Goal: Task Accomplishment & Management: Complete application form

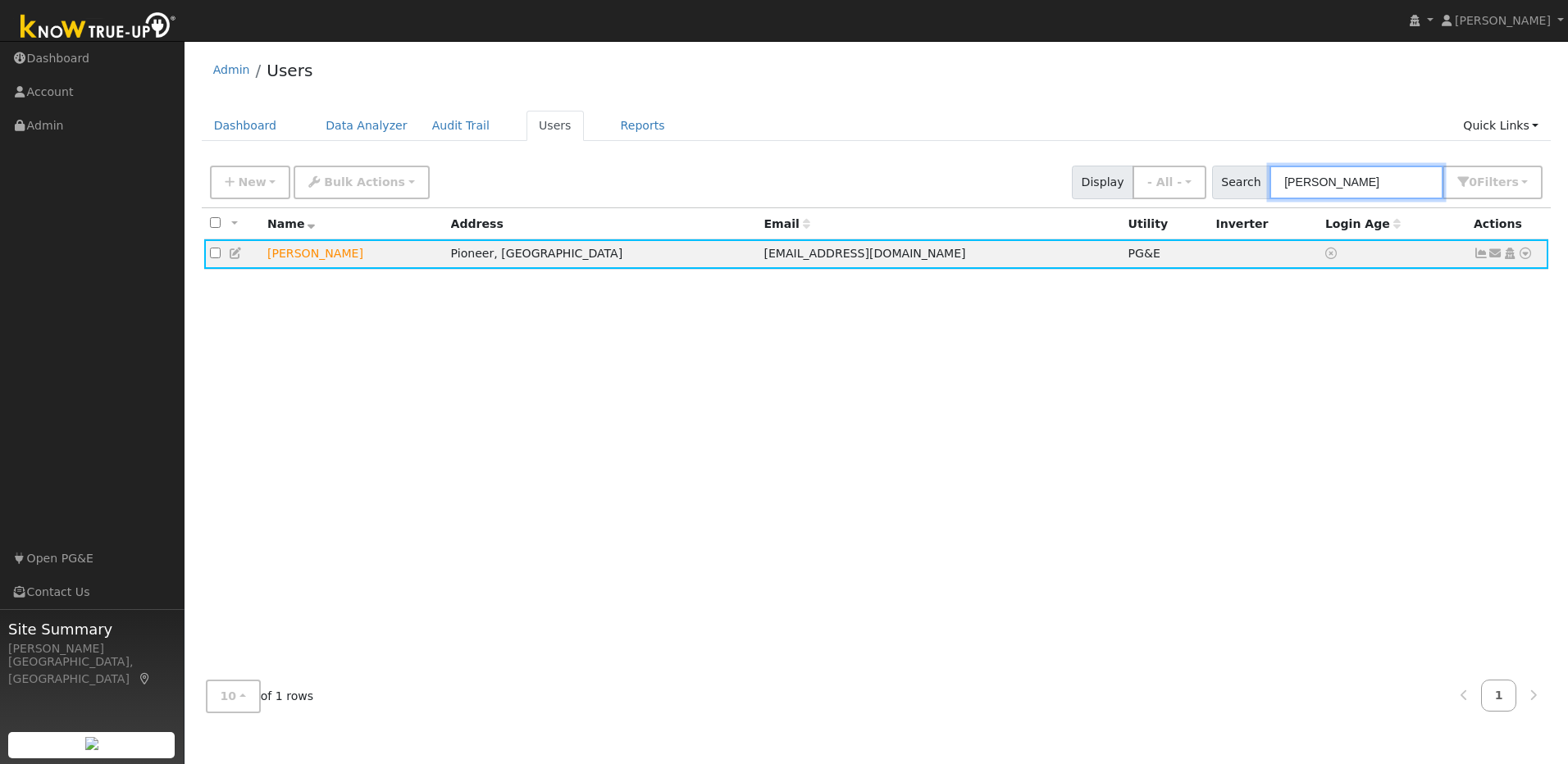
drag, startPoint x: 1400, startPoint y: 179, endPoint x: 1303, endPoint y: 182, distance: 97.0
click at [817, 182] on input "matt mccormack" at bounding box center [1356, 182] width 174 height 33
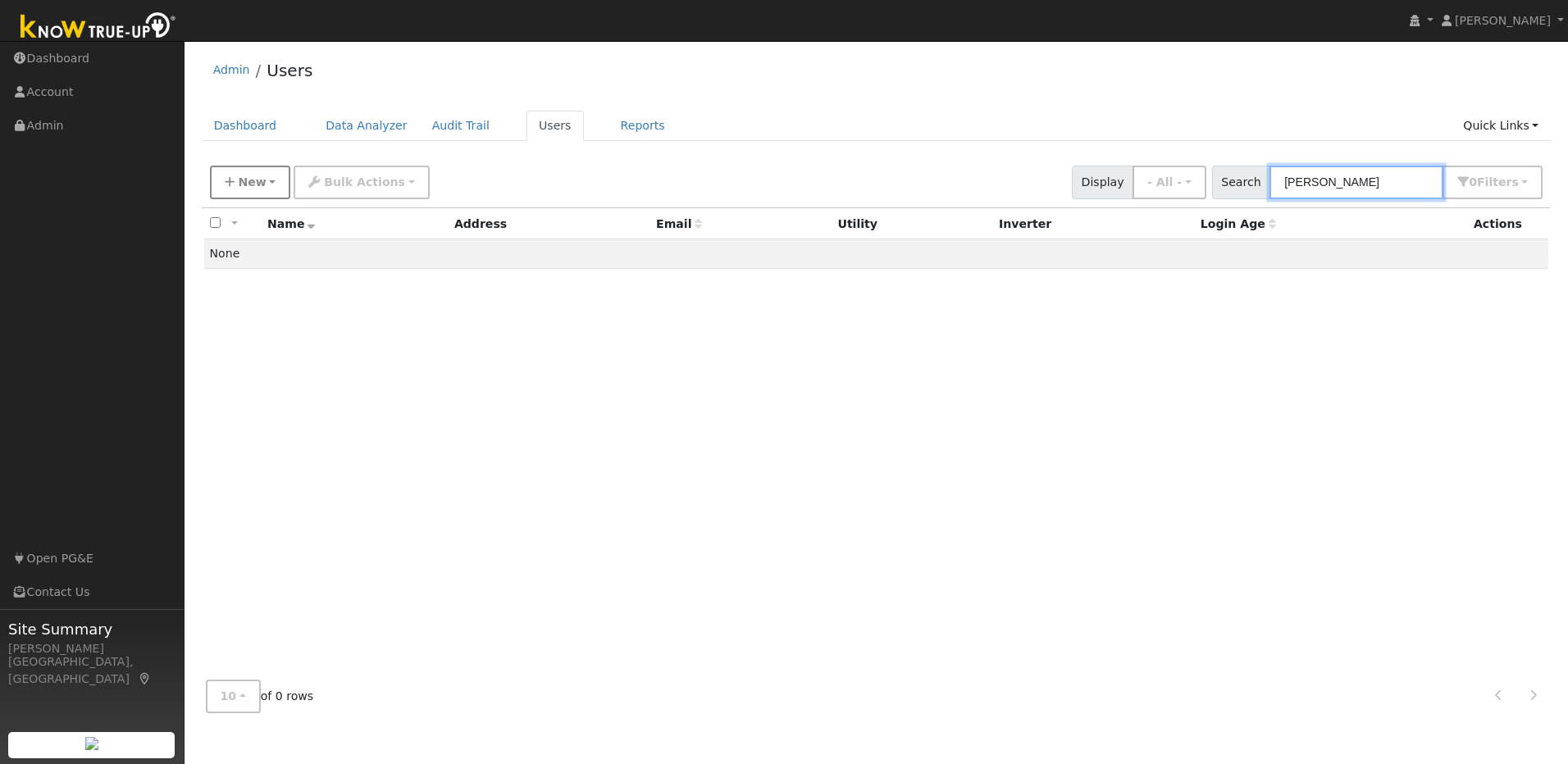
type input "tracy stoner"
click at [247, 179] on span "New" at bounding box center [251, 182] width 28 height 13
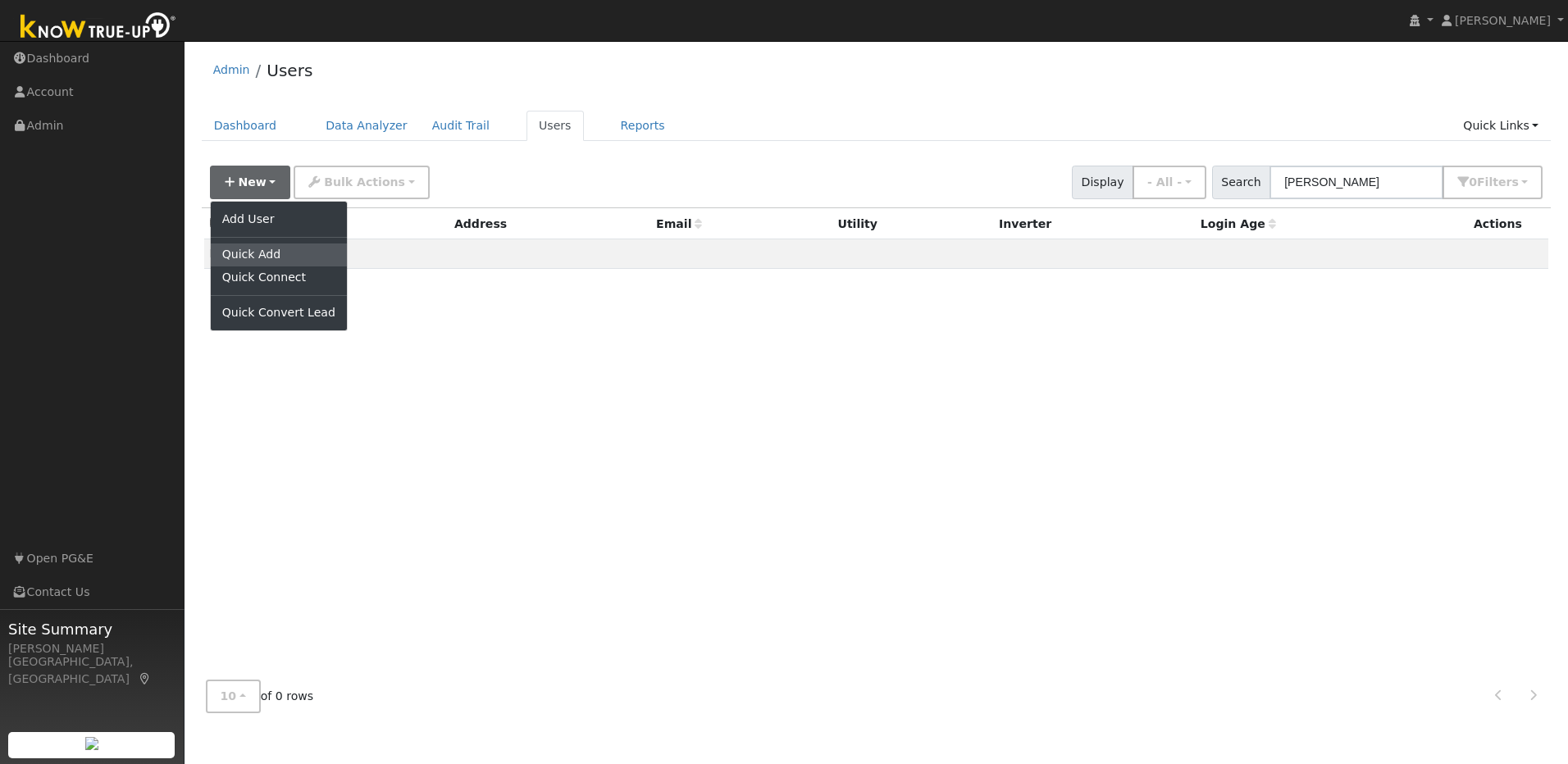
click at [290, 262] on link "Quick Add" at bounding box center [278, 255] width 136 height 23
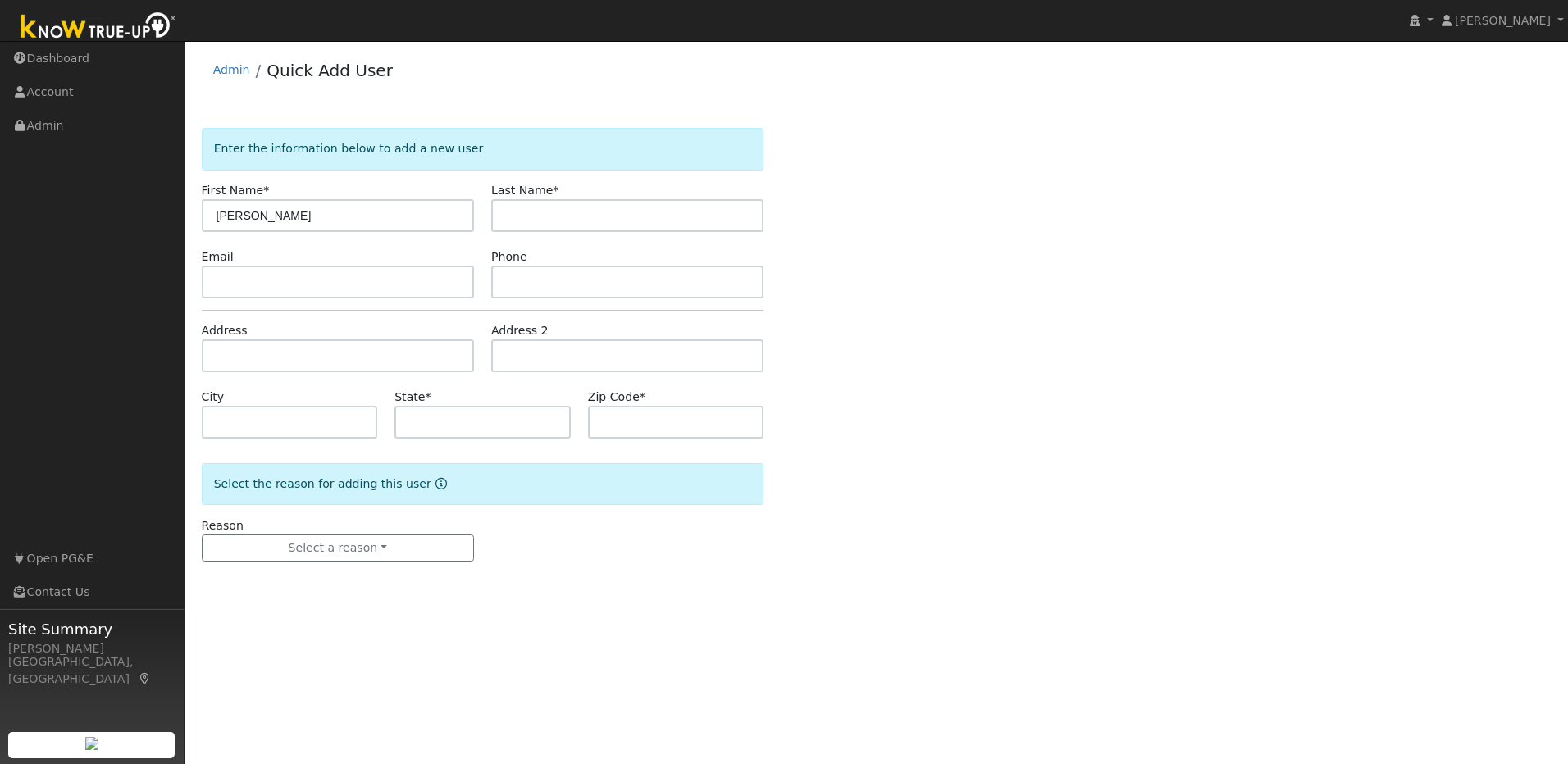
type input "[PERSON_NAME]"
click at [539, 223] on input "text" at bounding box center [627, 215] width 272 height 32
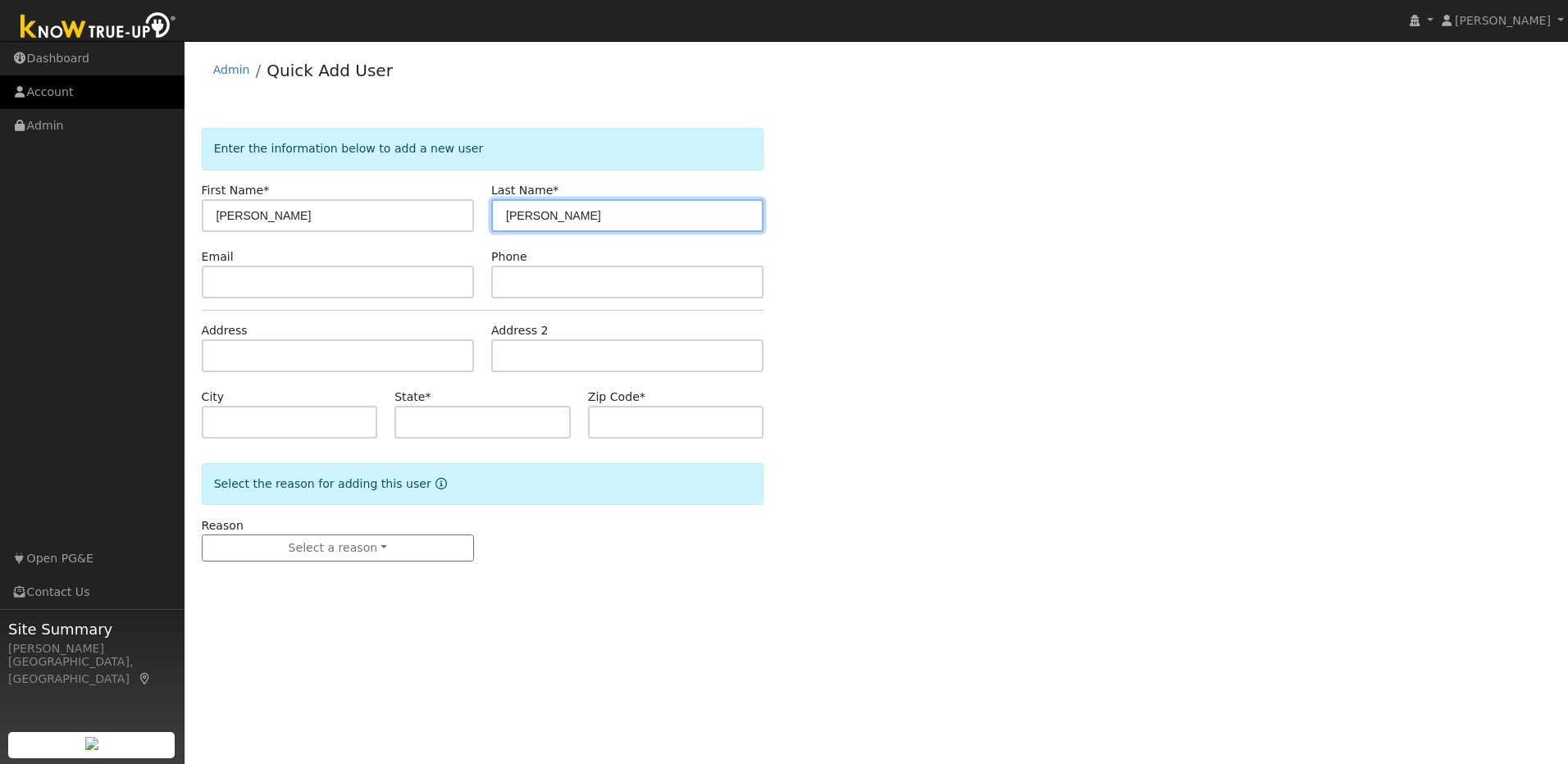
type input "[PERSON_NAME]"
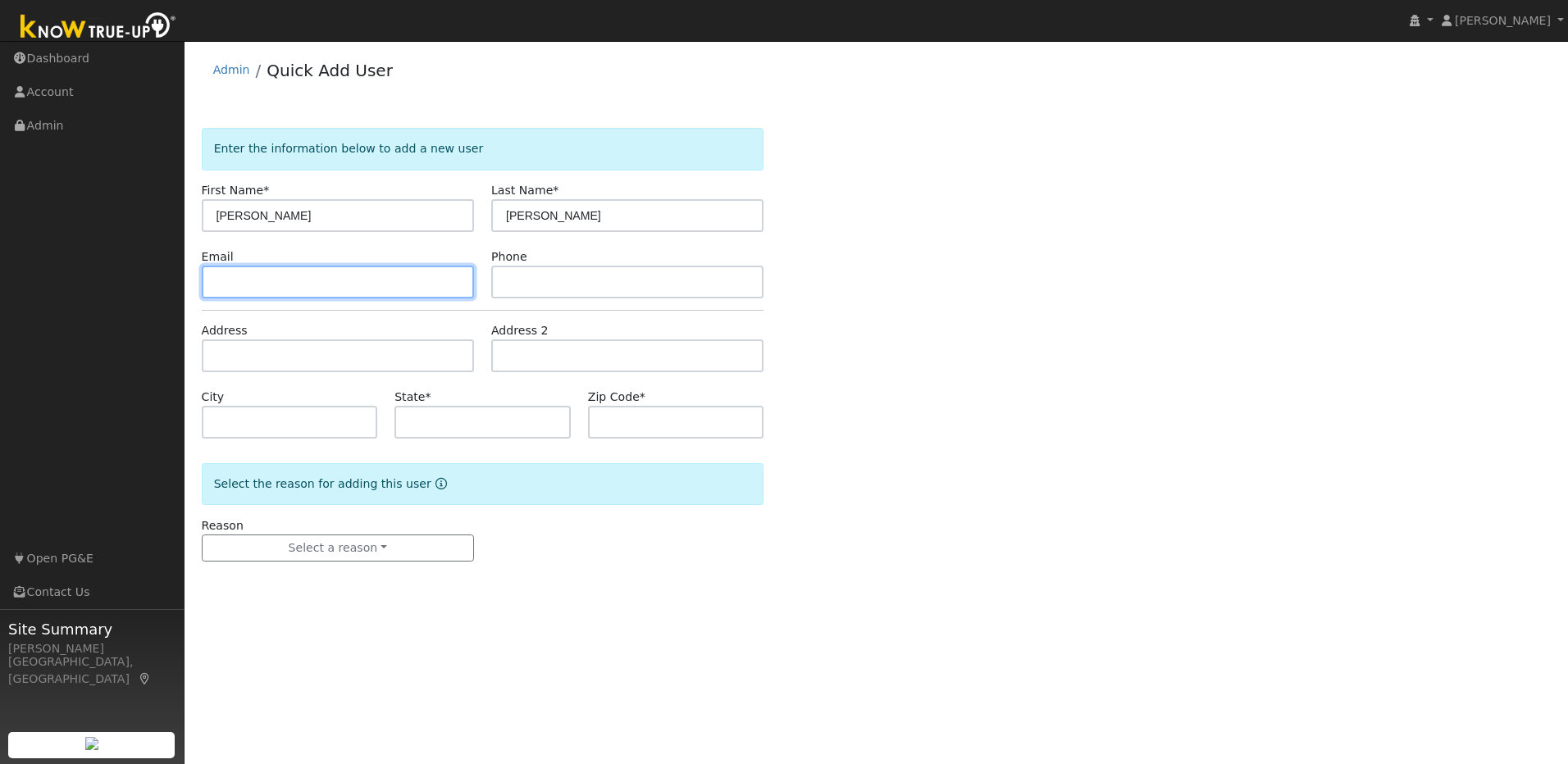
paste input "[EMAIL_ADDRESS][DOMAIN_NAME]"
type input "[EMAIL_ADDRESS][DOMAIN_NAME]"
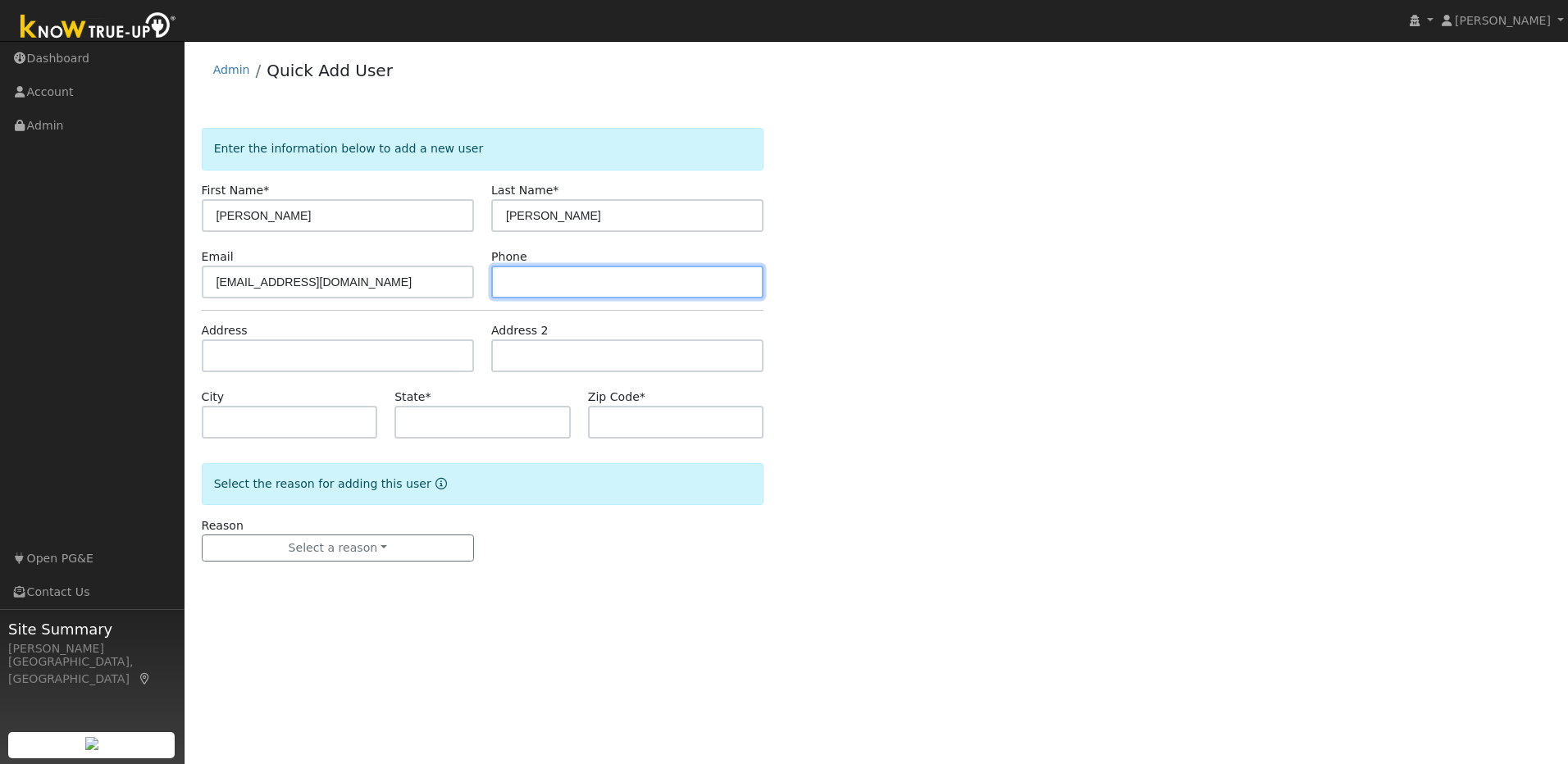
click at [537, 286] on input "text" at bounding box center [627, 282] width 272 height 32
paste input "[PHONE_NUMBER]"
type input "[PHONE_NUMBER]"
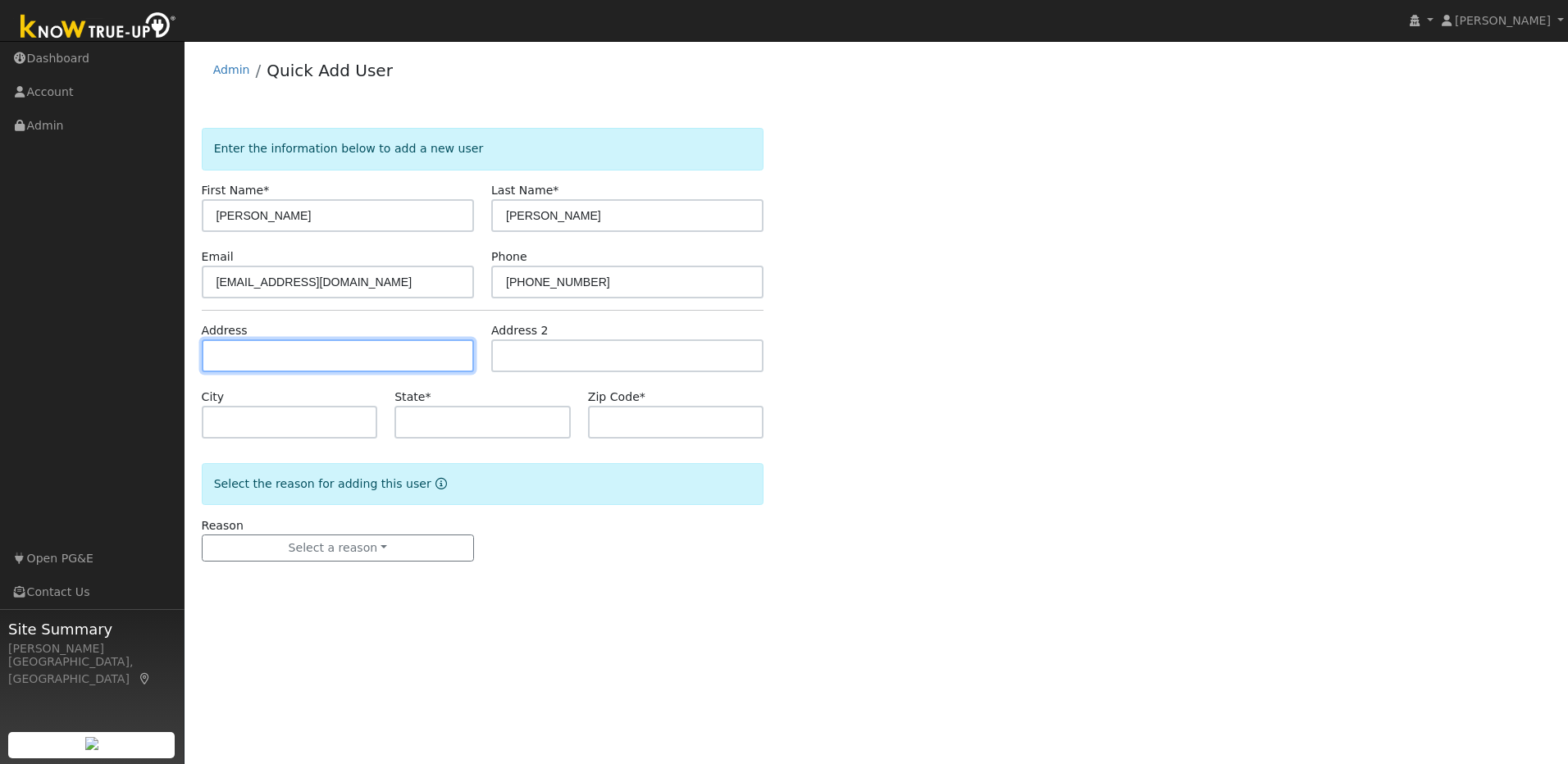
click at [381, 353] on input "text" at bounding box center [338, 356] width 272 height 32
paste input "5040 [GEOGRAPHIC_DATA]"
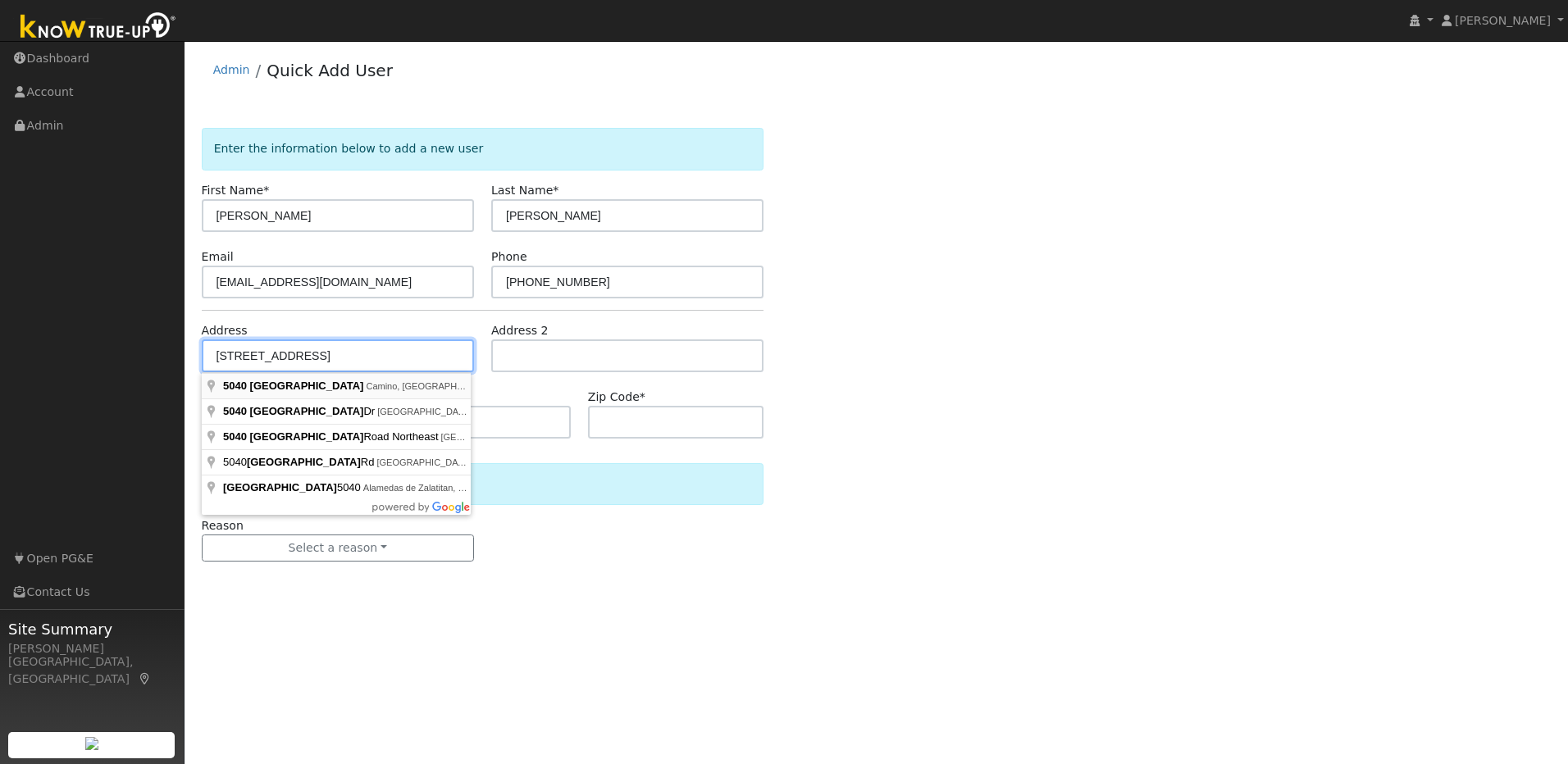
type input "5040 [GEOGRAPHIC_DATA]"
type input "Camino"
type input "CA"
type input "95709"
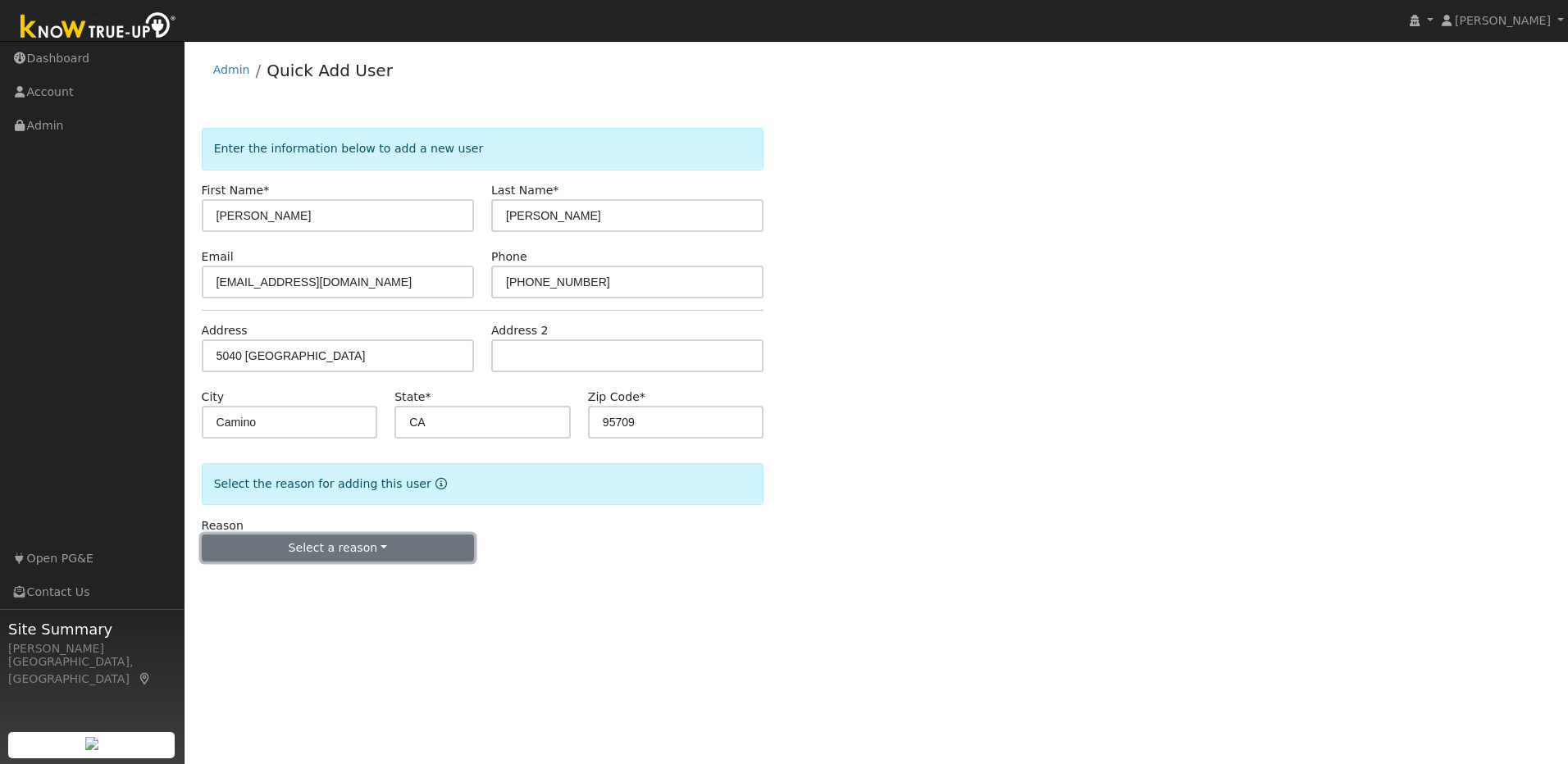
click at [376, 552] on button "Select a reason" at bounding box center [338, 548] width 272 height 28
click at [285, 585] on link "New lead" at bounding box center [293, 581] width 181 height 23
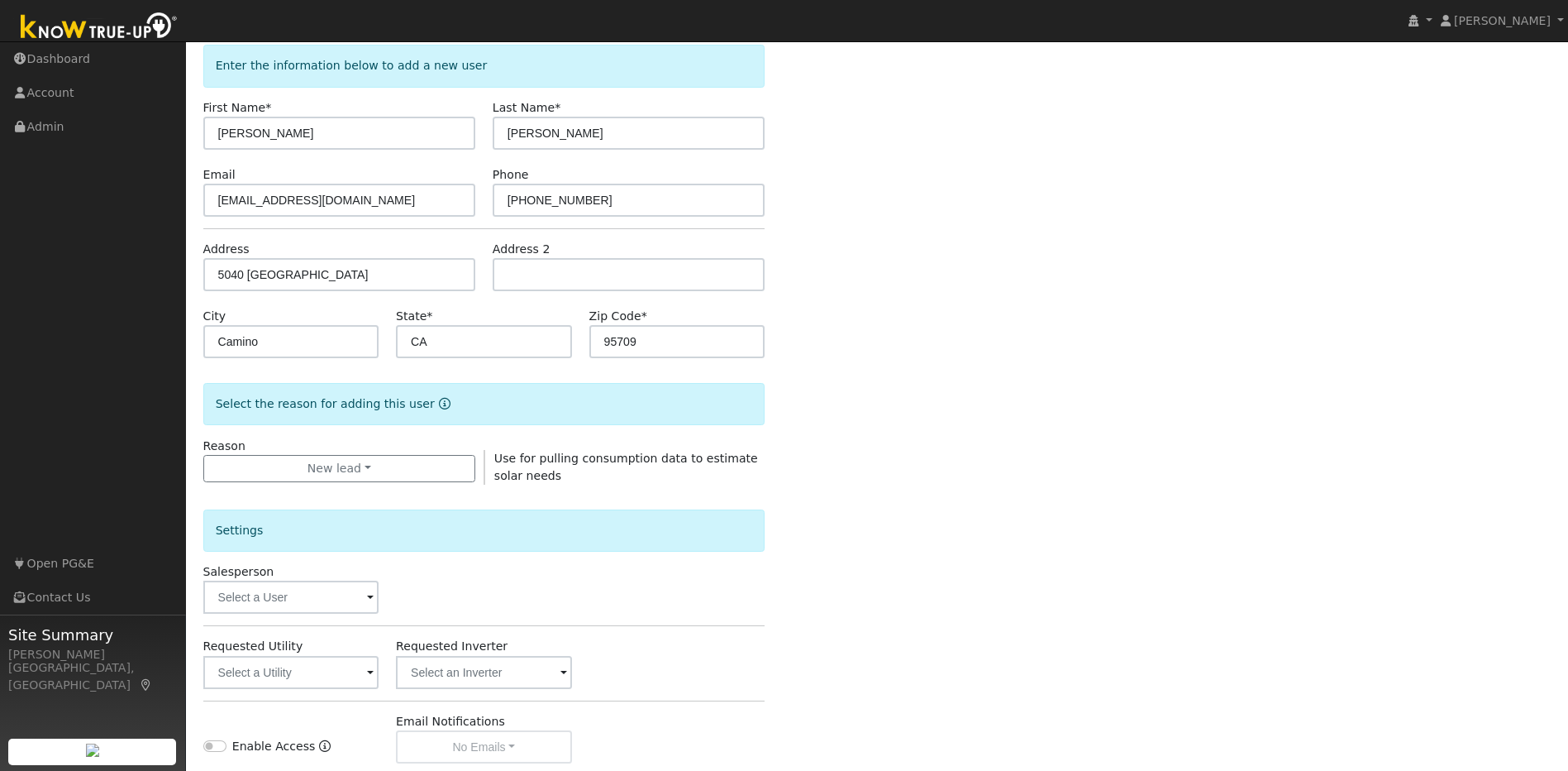
scroll to position [301, 0]
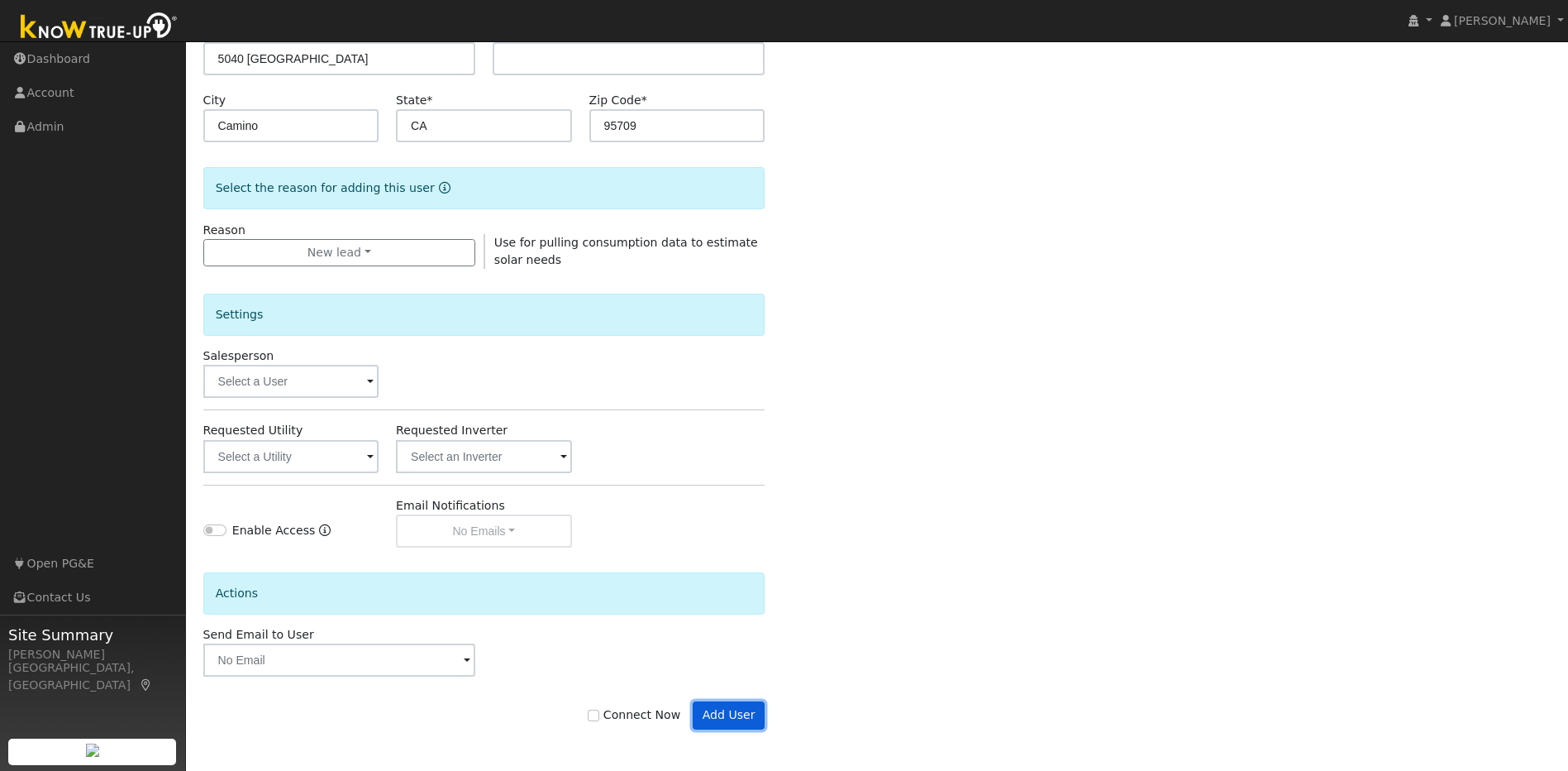
click at [737, 721] on button "Add User" at bounding box center [728, 714] width 72 height 28
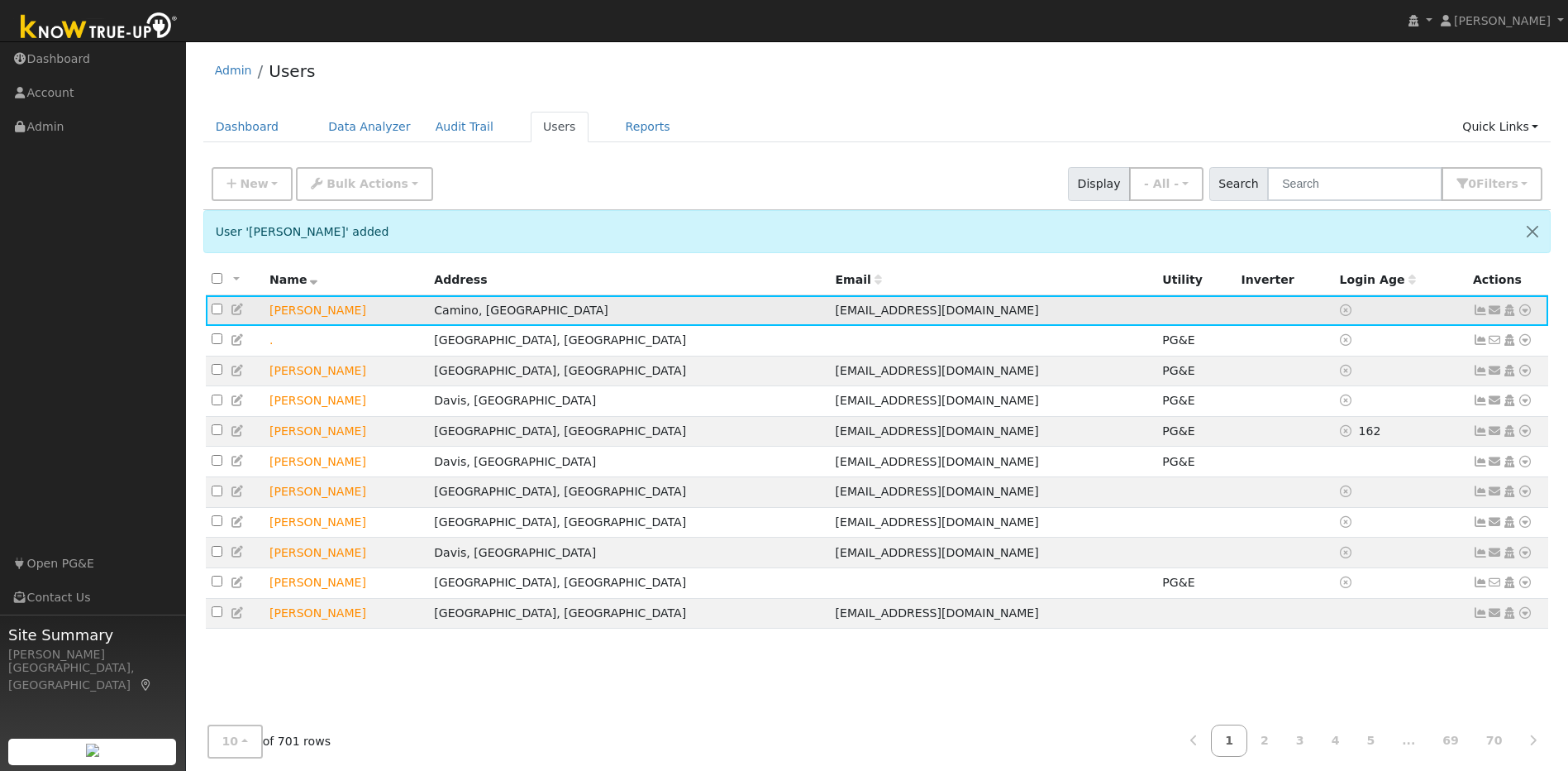
click at [1480, 315] on icon at bounding box center [1481, 310] width 15 height 12
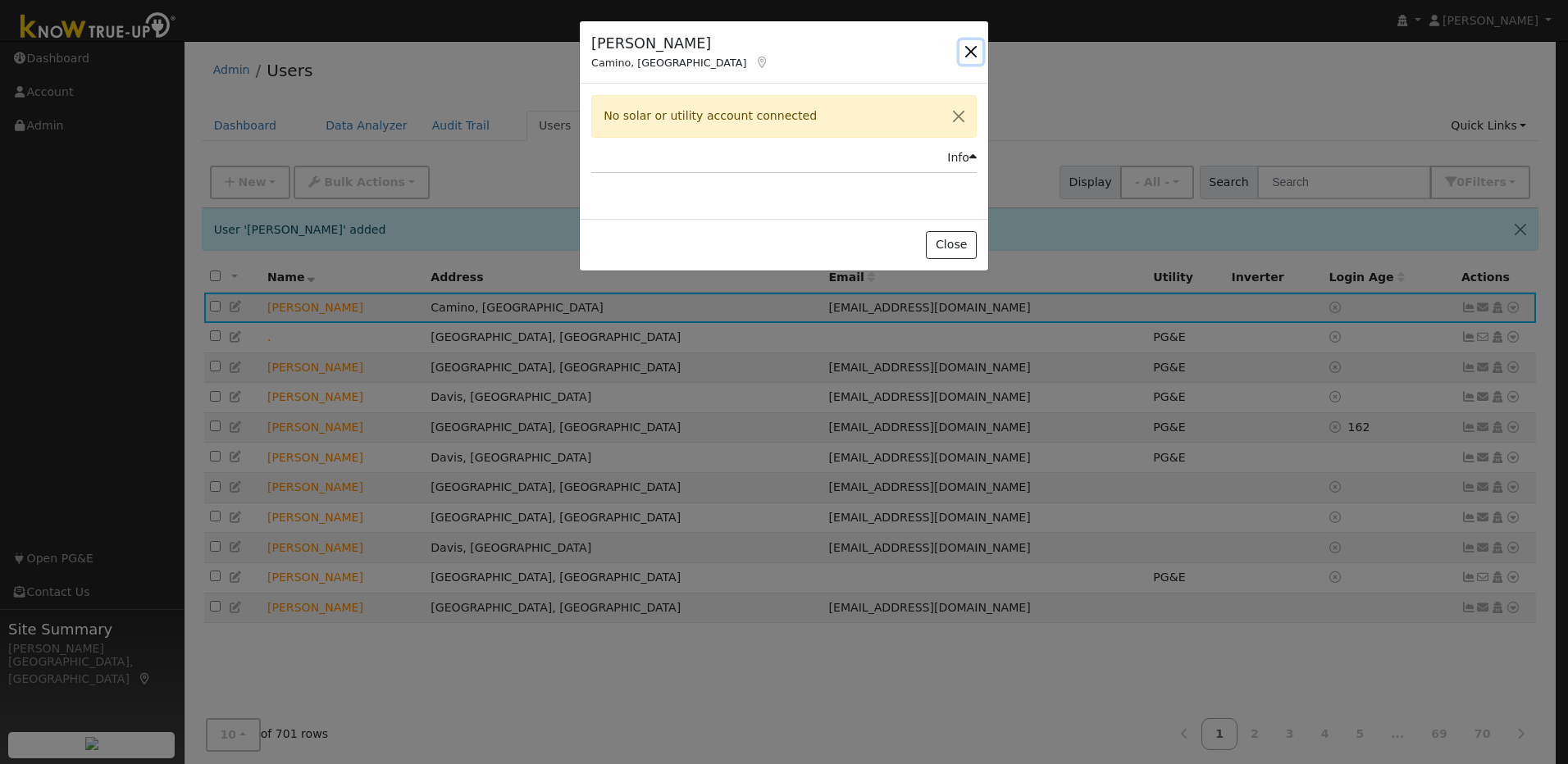
click at [976, 52] on button "button" at bounding box center [971, 51] width 23 height 23
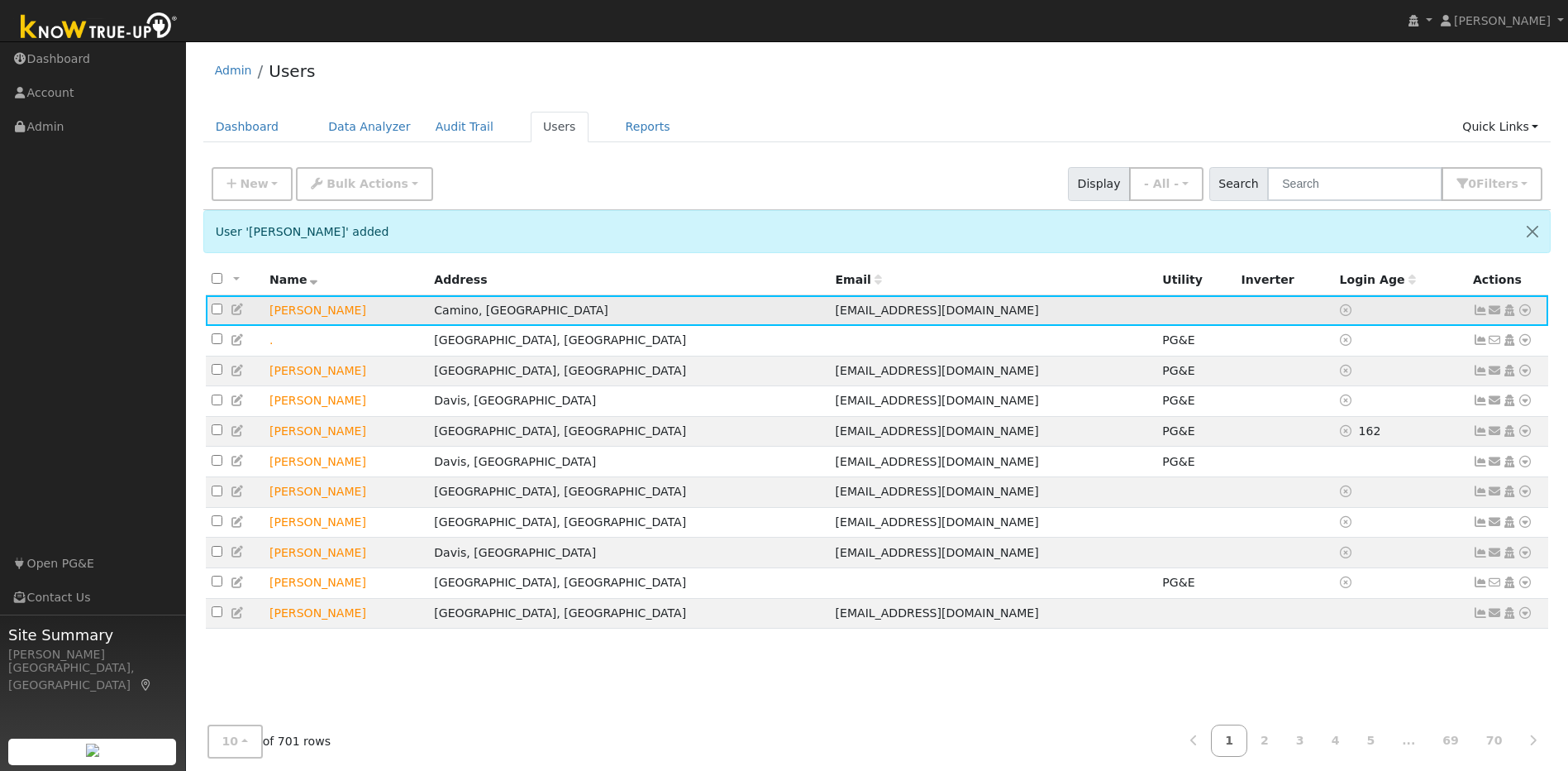
click at [1528, 313] on icon at bounding box center [1525, 310] width 15 height 12
click at [1349, 434] on link "Utility" at bounding box center [1353, 435] width 115 height 23
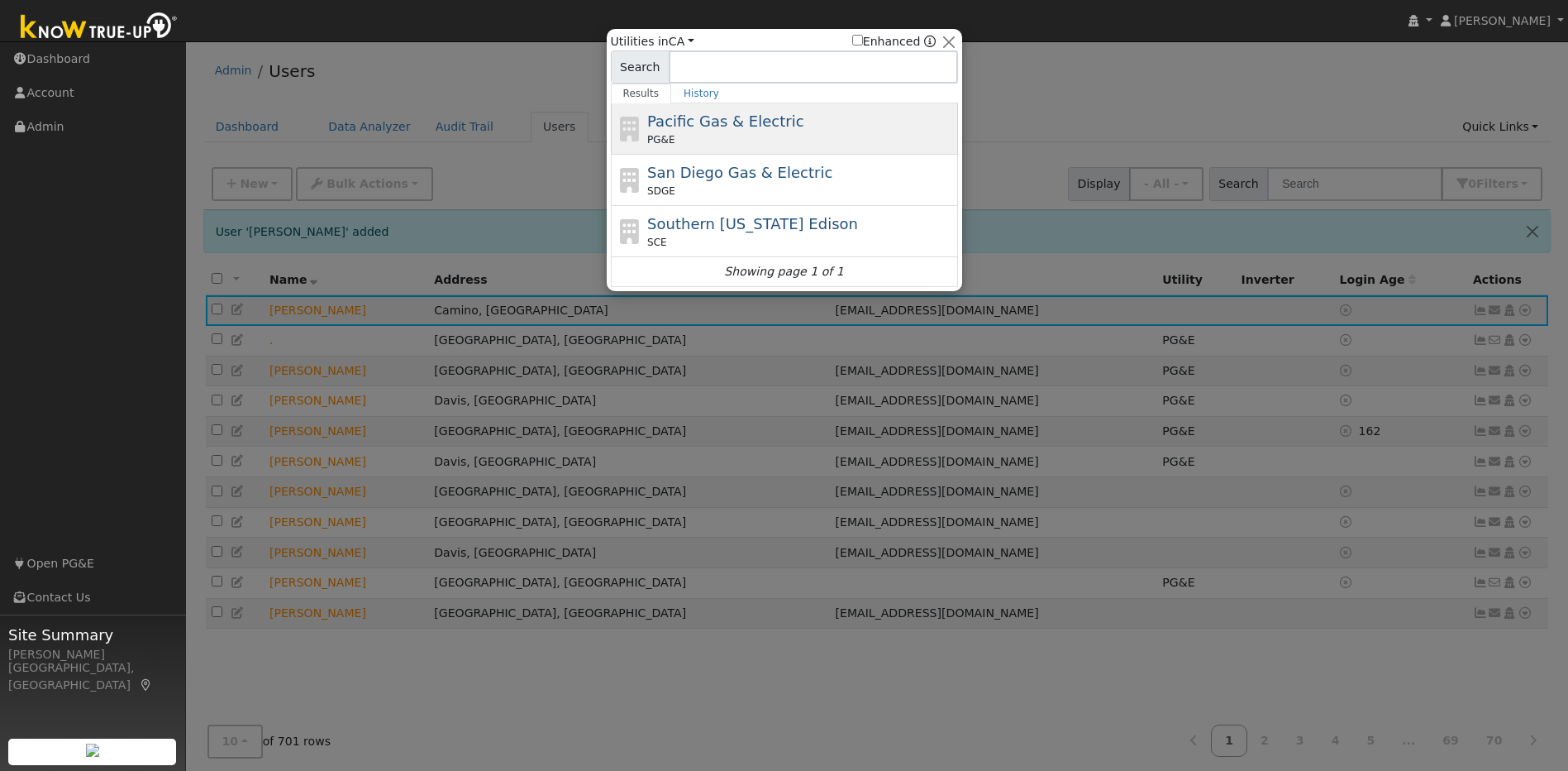
click at [742, 129] on span "Pacific Gas & Electric" at bounding box center [725, 121] width 156 height 17
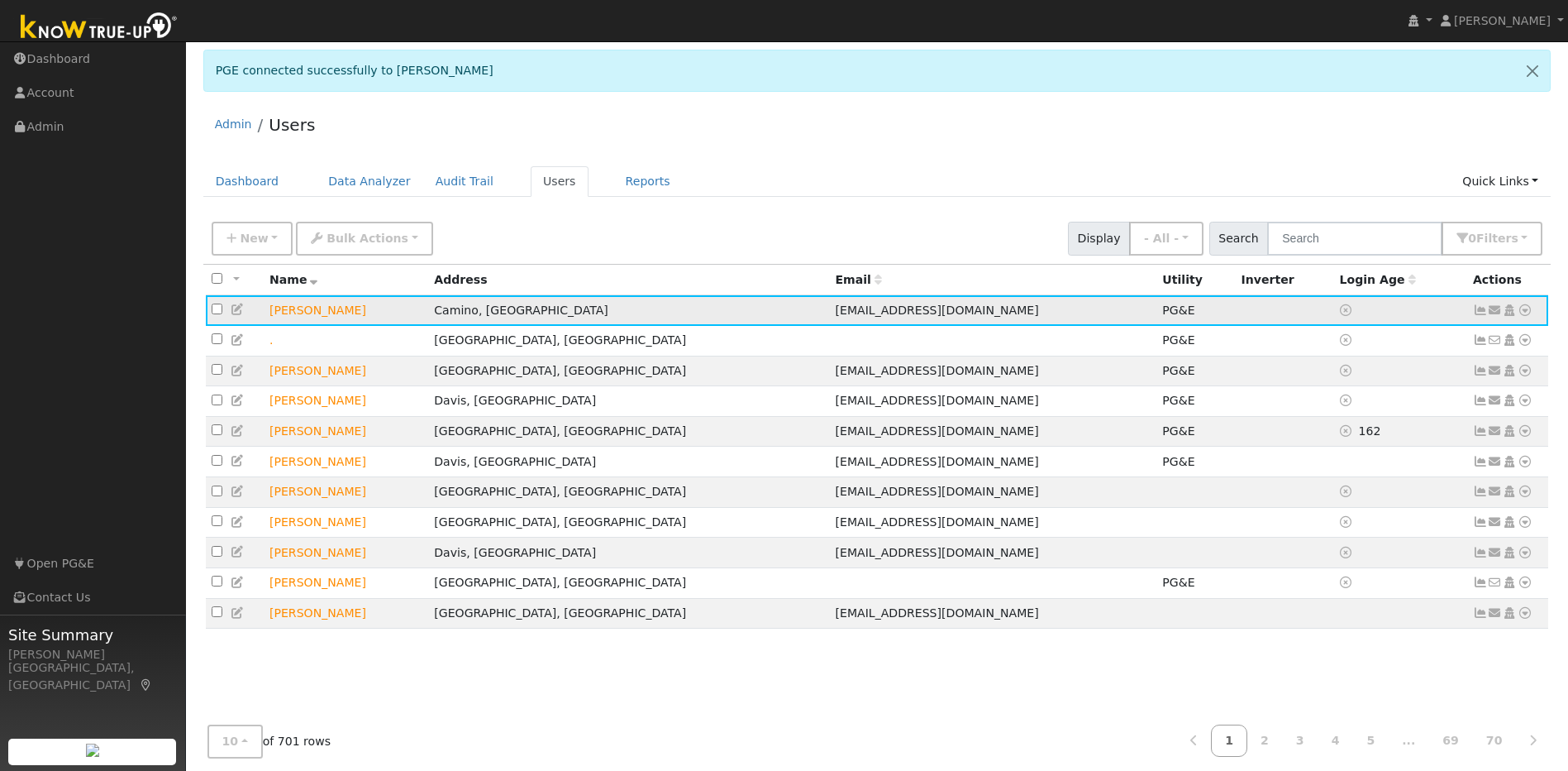
click at [1480, 313] on icon at bounding box center [1481, 310] width 15 height 12
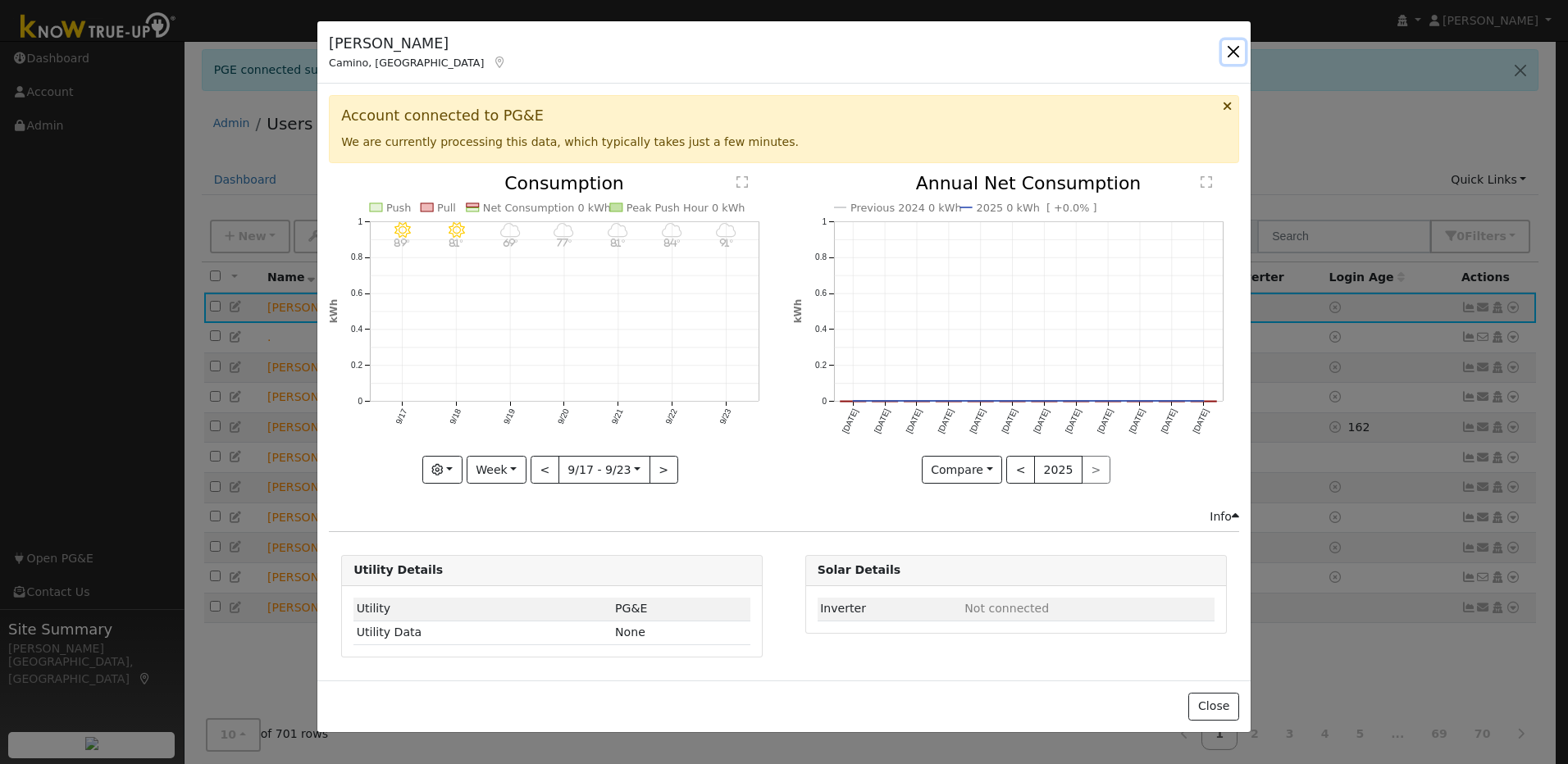
click at [1233, 49] on button "button" at bounding box center [1233, 51] width 23 height 23
